Goal: Information Seeking & Learning: Learn about a topic

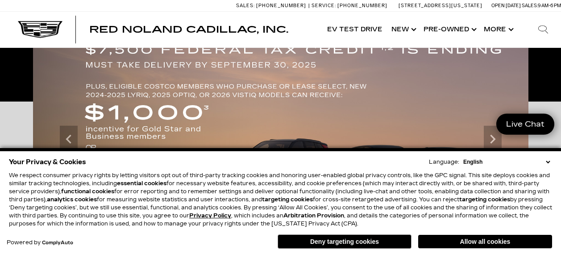
scroll to position [179, 0]
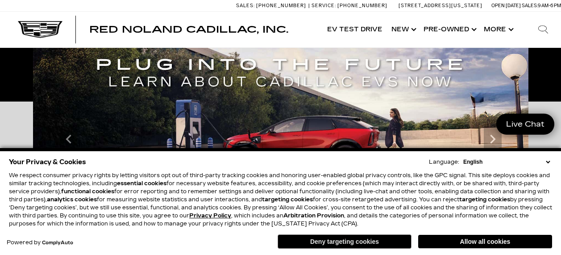
click at [360, 243] on button "Deny targeting cookies" at bounding box center [345, 241] width 134 height 14
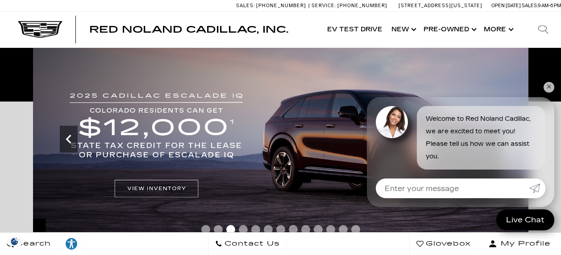
click at [71, 138] on icon "Previous slide" at bounding box center [69, 139] width 18 height 18
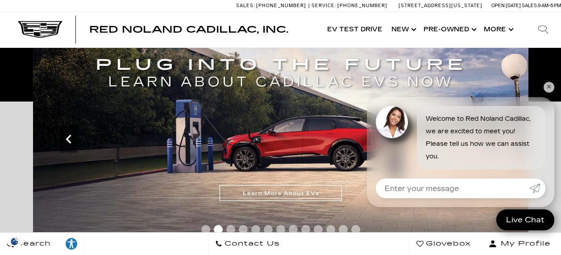
click at [71, 138] on icon "Previous slide" at bounding box center [69, 139] width 18 height 18
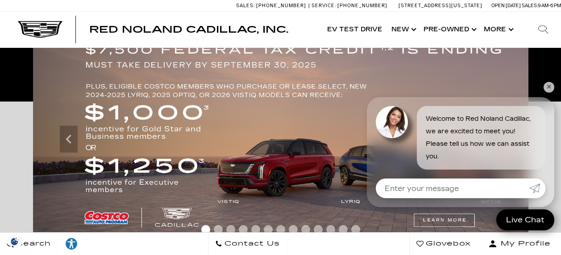
click at [552, 88] on link "✕" at bounding box center [549, 87] width 11 height 11
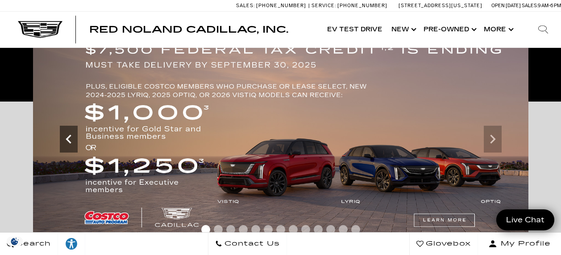
click at [69, 138] on icon "Previous slide" at bounding box center [69, 139] width 18 height 18
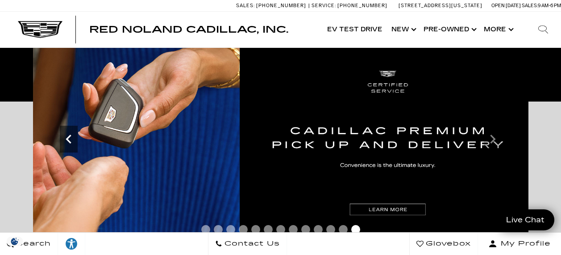
click at [68, 142] on icon "Previous slide" at bounding box center [69, 139] width 18 height 18
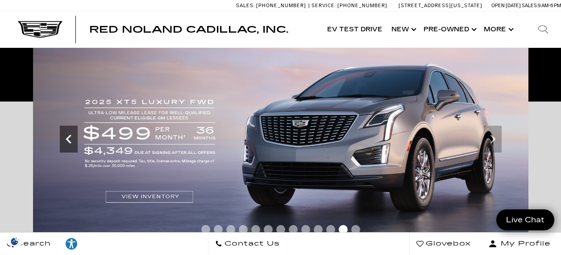
click at [69, 144] on icon "Previous slide" at bounding box center [69, 139] width 18 height 18
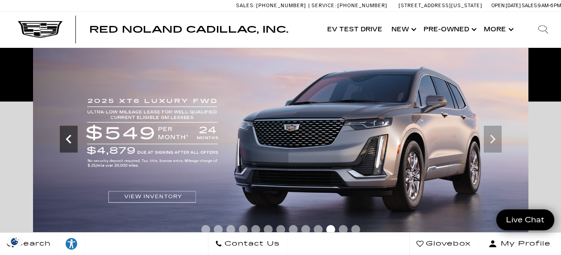
click at [69, 144] on icon "Previous slide" at bounding box center [69, 139] width 18 height 18
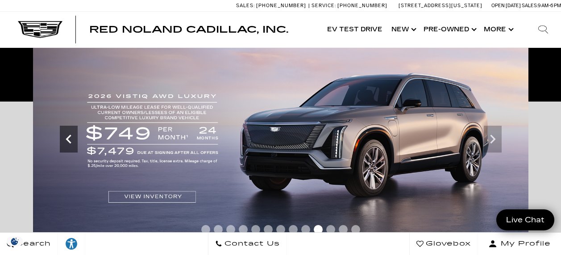
click at [69, 144] on icon "Previous slide" at bounding box center [69, 139] width 18 height 18
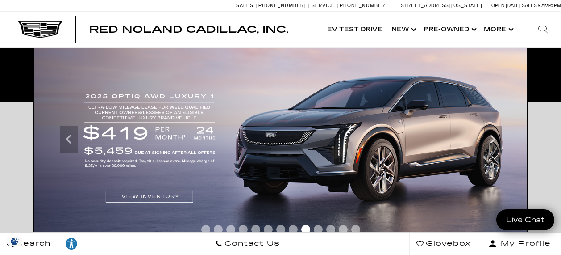
click at [136, 193] on img at bounding box center [281, 138] width 496 height 209
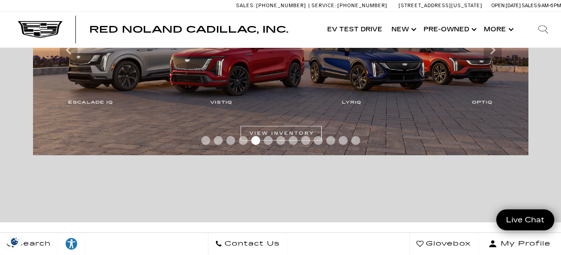
scroll to position [178, 0]
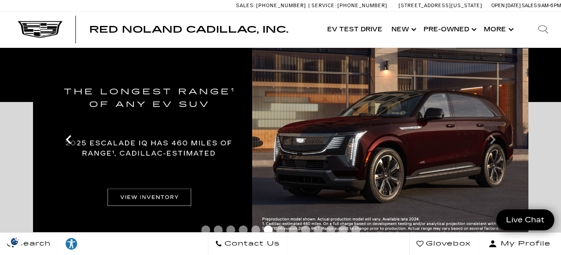
click at [69, 144] on icon "Previous slide" at bounding box center [69, 139] width 18 height 18
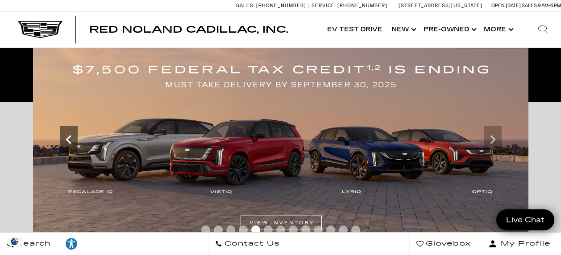
click at [69, 144] on icon "Previous slide" at bounding box center [69, 139] width 18 height 18
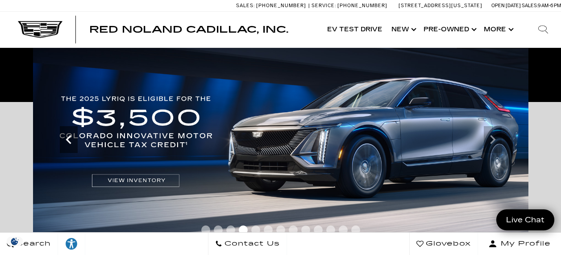
click at [67, 141] on icon "Previous slide" at bounding box center [68, 139] width 5 height 9
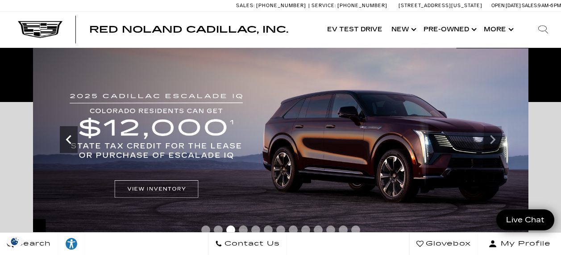
click at [67, 141] on icon "Previous slide" at bounding box center [68, 139] width 5 height 9
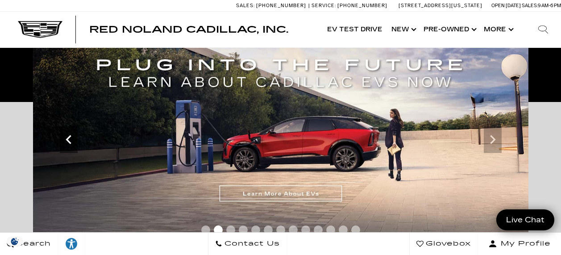
click at [70, 141] on icon "Previous slide" at bounding box center [69, 139] width 18 height 18
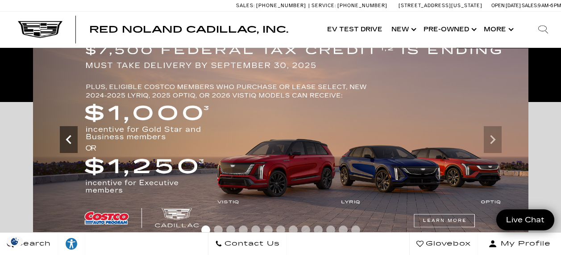
click at [70, 141] on icon "Previous slide" at bounding box center [69, 139] width 18 height 18
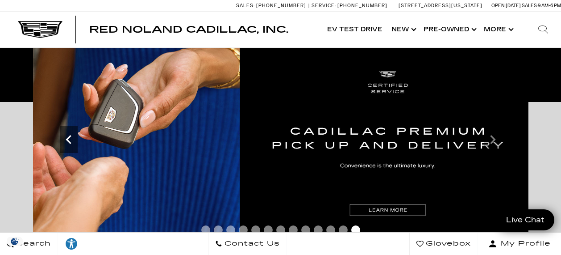
click at [70, 141] on icon "Previous slide" at bounding box center [69, 139] width 18 height 18
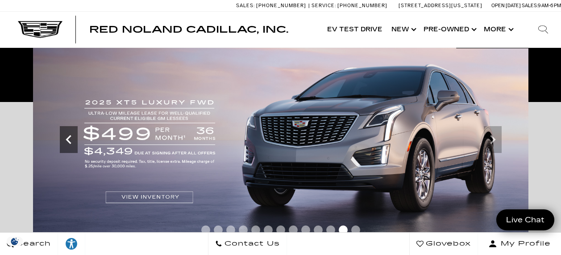
click at [70, 141] on icon "Previous slide" at bounding box center [69, 139] width 18 height 18
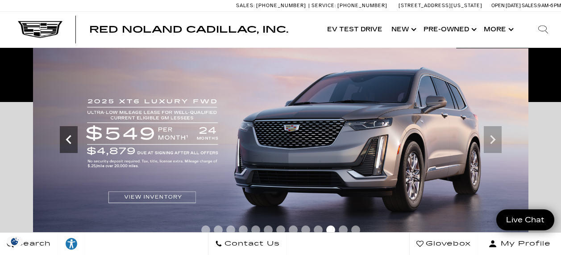
click at [70, 141] on icon "Previous slide" at bounding box center [69, 139] width 18 height 18
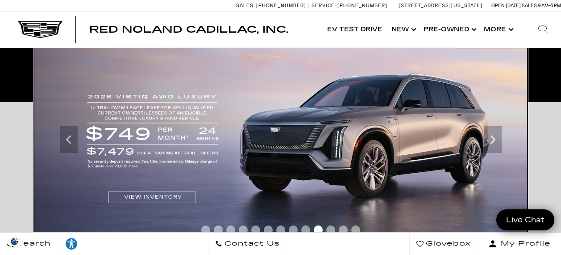
click at [161, 194] on img at bounding box center [281, 139] width 496 height 209
click at [152, 197] on img at bounding box center [281, 139] width 496 height 209
click at [163, 195] on img at bounding box center [281, 139] width 496 height 209
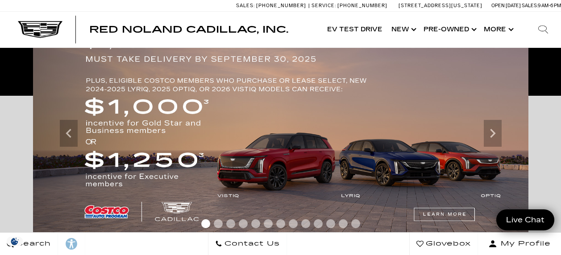
scroll to position [178, 0]
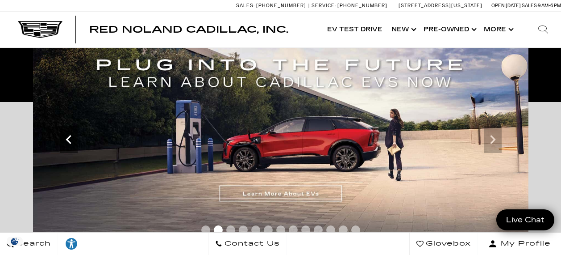
click at [69, 141] on icon "Previous" at bounding box center [68, 139] width 5 height 9
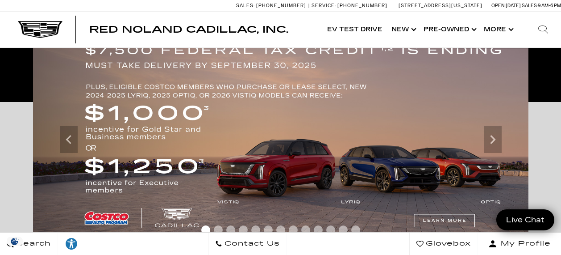
scroll to position [268, 0]
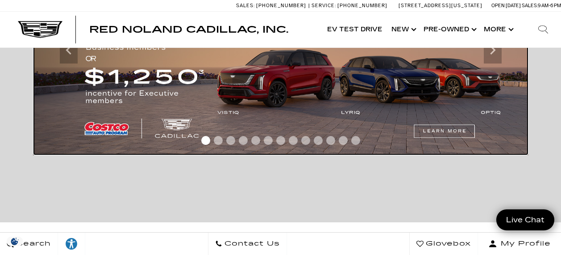
click at [440, 130] on img at bounding box center [281, 50] width 496 height 209
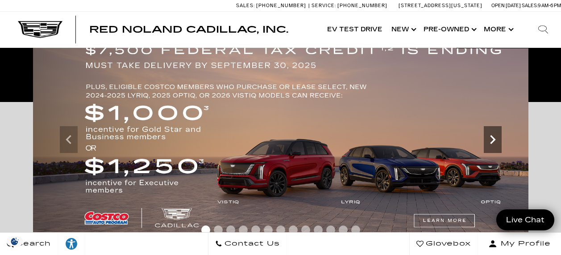
click at [495, 144] on icon "Next" at bounding box center [493, 139] width 18 height 18
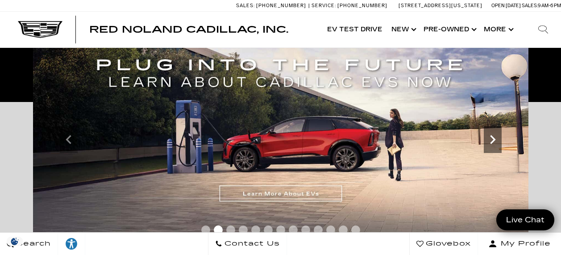
click at [495, 144] on icon "Next" at bounding box center [493, 139] width 18 height 18
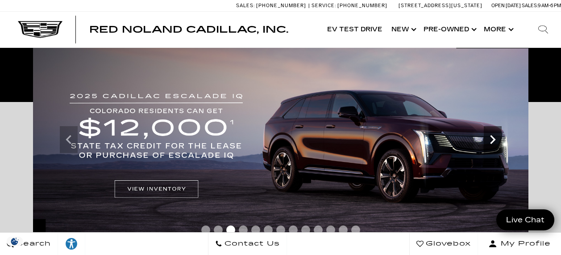
click at [495, 144] on icon "Next" at bounding box center [493, 139] width 18 height 18
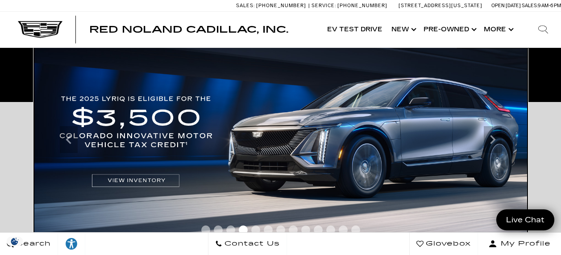
click at [151, 181] on img at bounding box center [281, 139] width 496 height 209
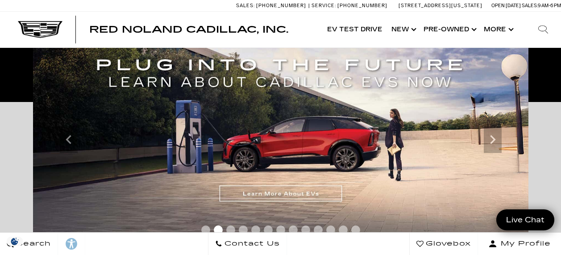
click at [492, 141] on icon "Next" at bounding box center [492, 139] width 5 height 9
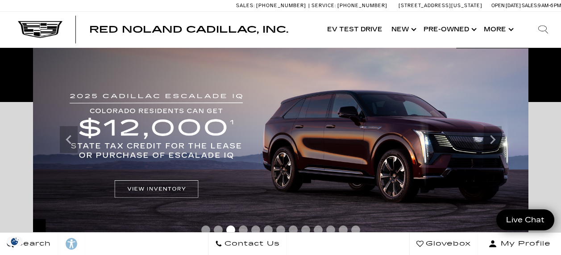
scroll to position [178, 0]
click at [492, 142] on icon "Next" at bounding box center [492, 139] width 5 height 9
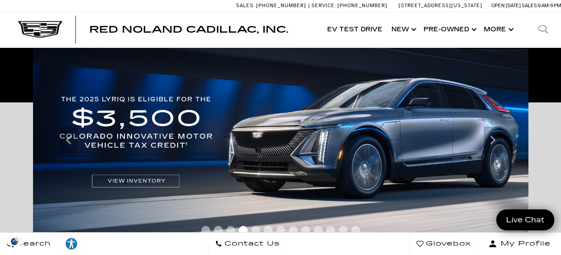
click at [492, 142] on icon "Next" at bounding box center [492, 139] width 5 height 9
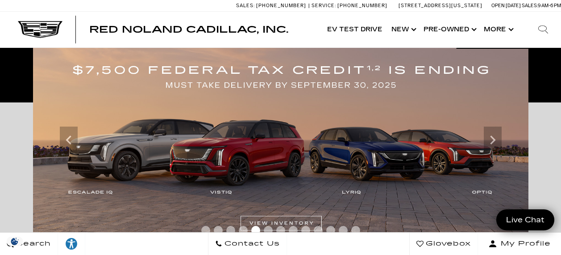
click at [492, 142] on icon "Next" at bounding box center [492, 139] width 5 height 9
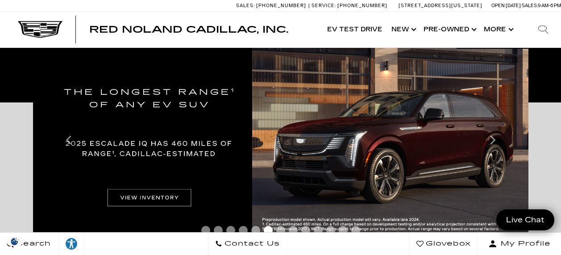
click at [492, 142] on icon "Next" at bounding box center [492, 139] width 5 height 9
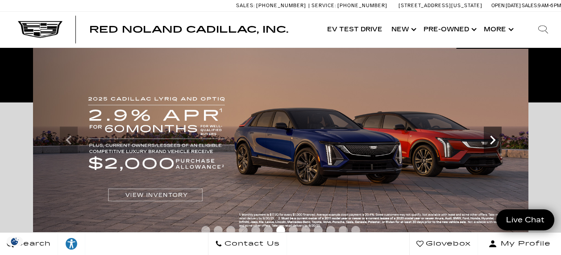
click at [495, 141] on icon "Next" at bounding box center [493, 140] width 18 height 18
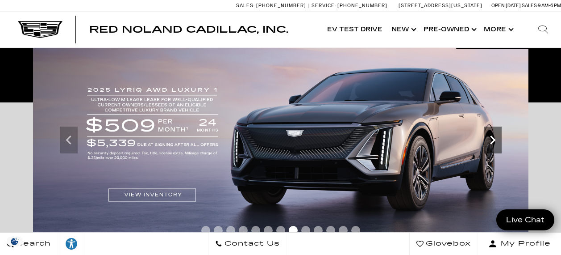
click at [493, 142] on icon "Next" at bounding box center [493, 140] width 18 height 18
